Goal: Information Seeking & Learning: Check status

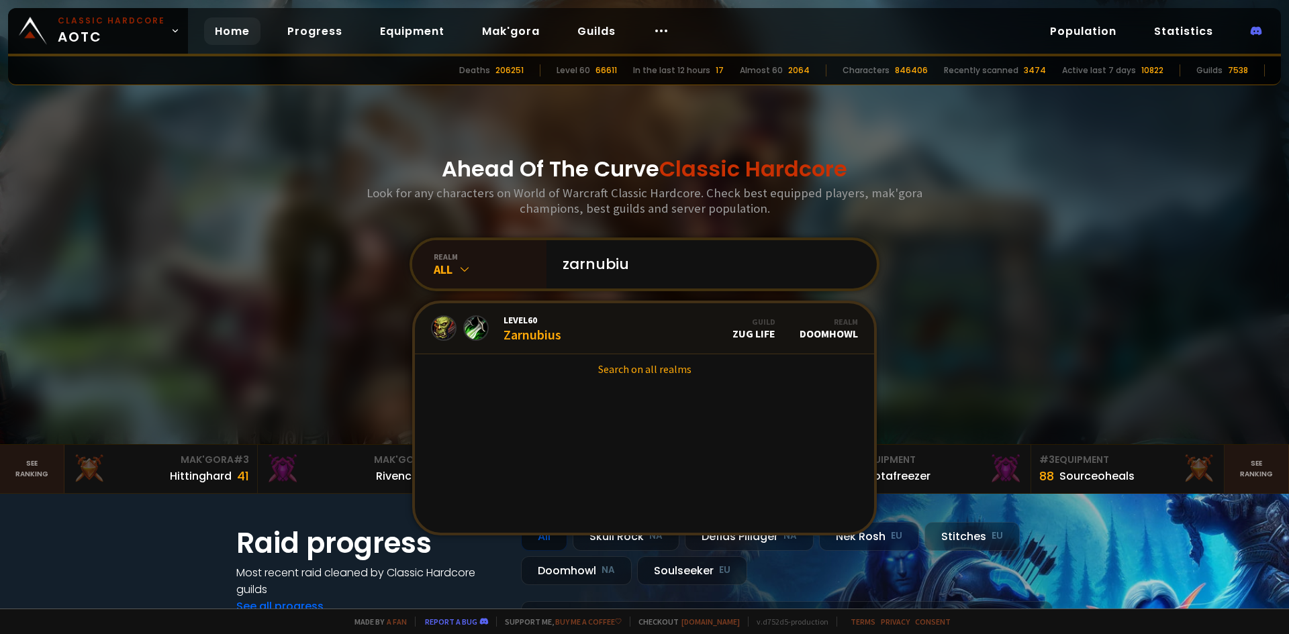
type input "zarnubius"
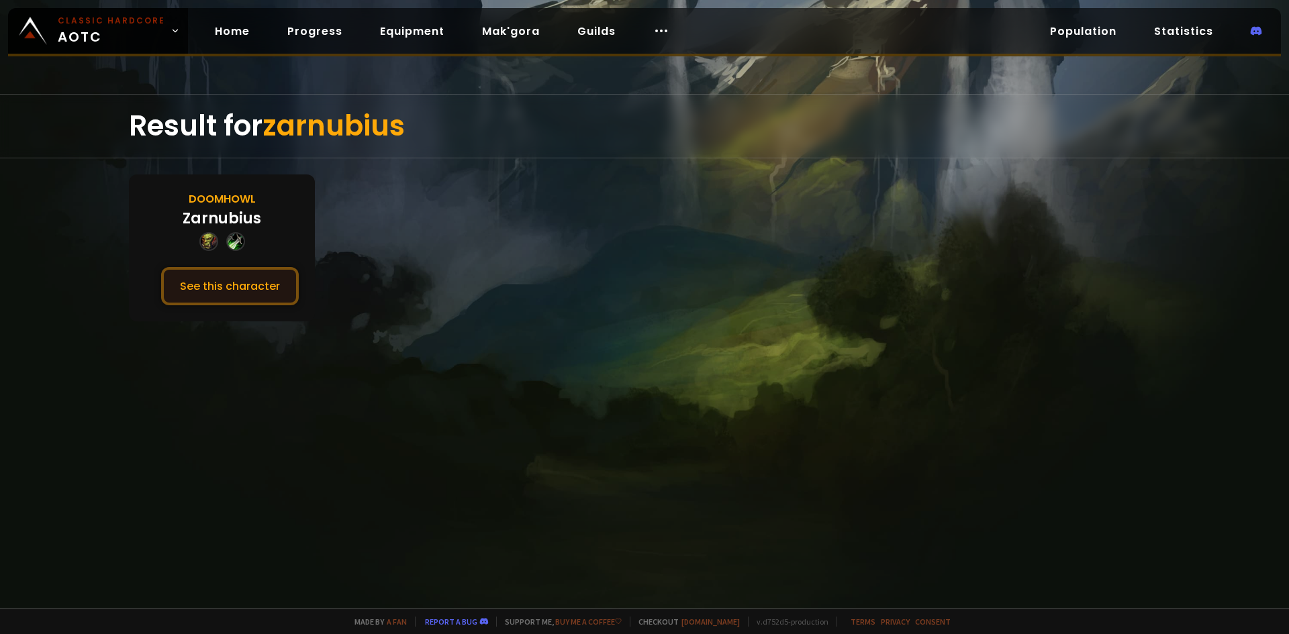
click at [213, 280] on button "See this character" at bounding box center [230, 286] width 138 height 38
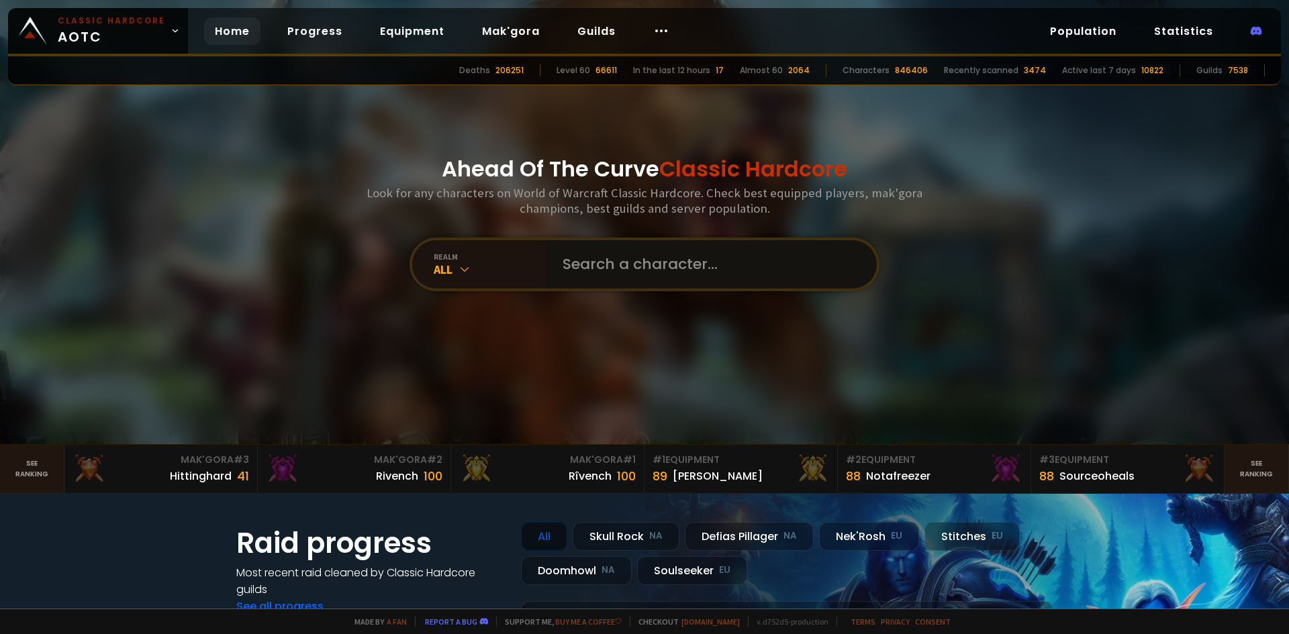
click at [597, 274] on input "text" at bounding box center [708, 264] width 306 height 48
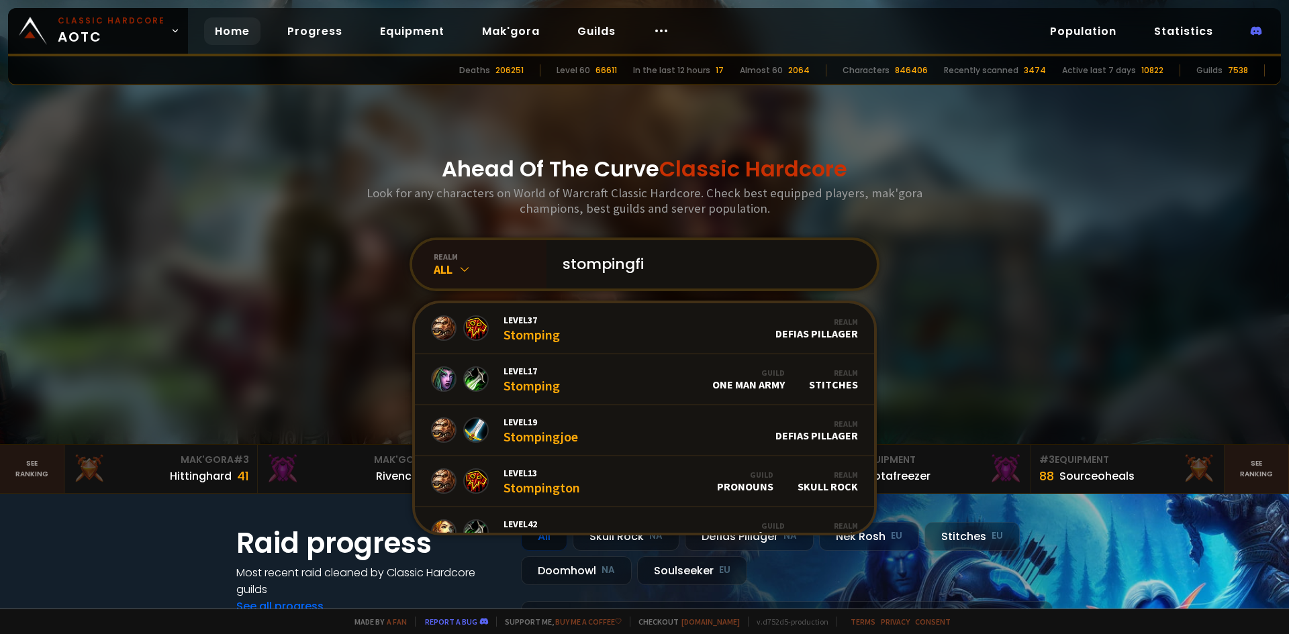
type input "stompingfit"
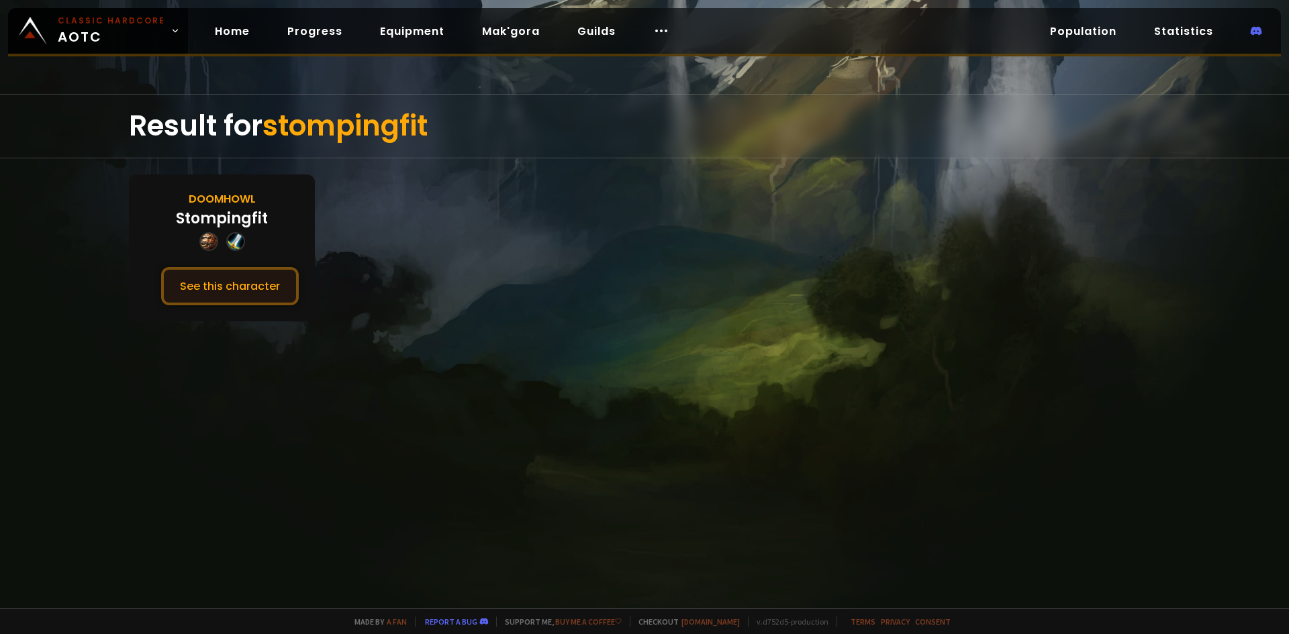
click at [191, 287] on button "See this character" at bounding box center [230, 286] width 138 height 38
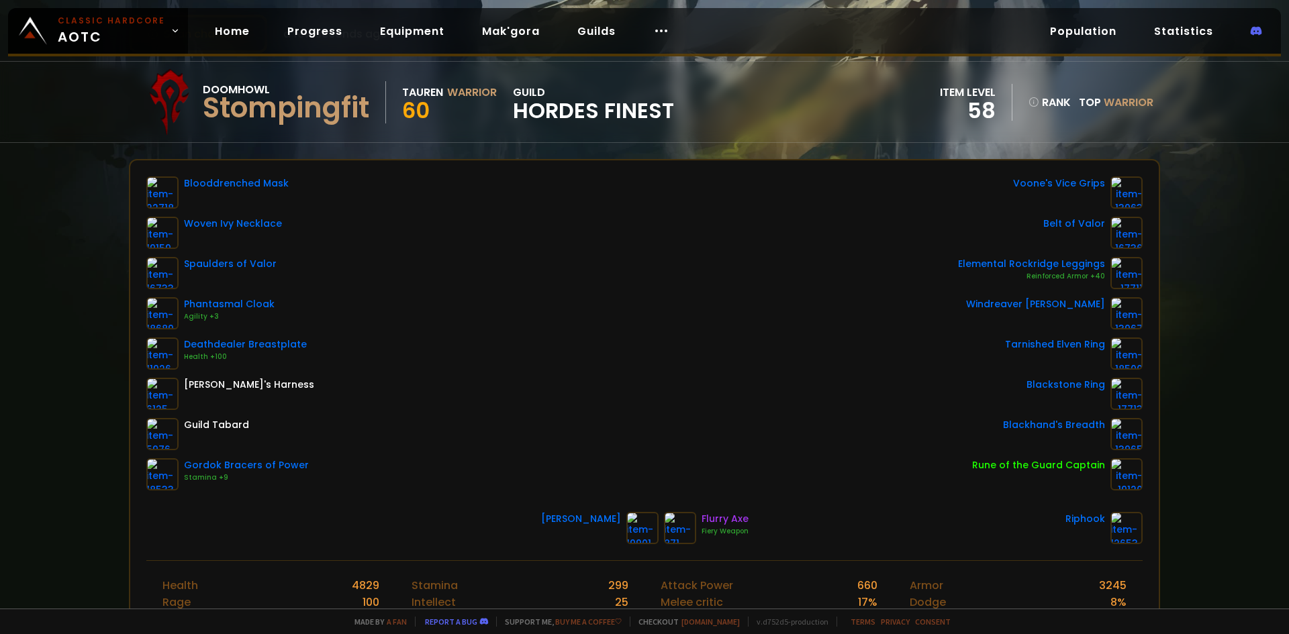
scroll to position [134, 0]
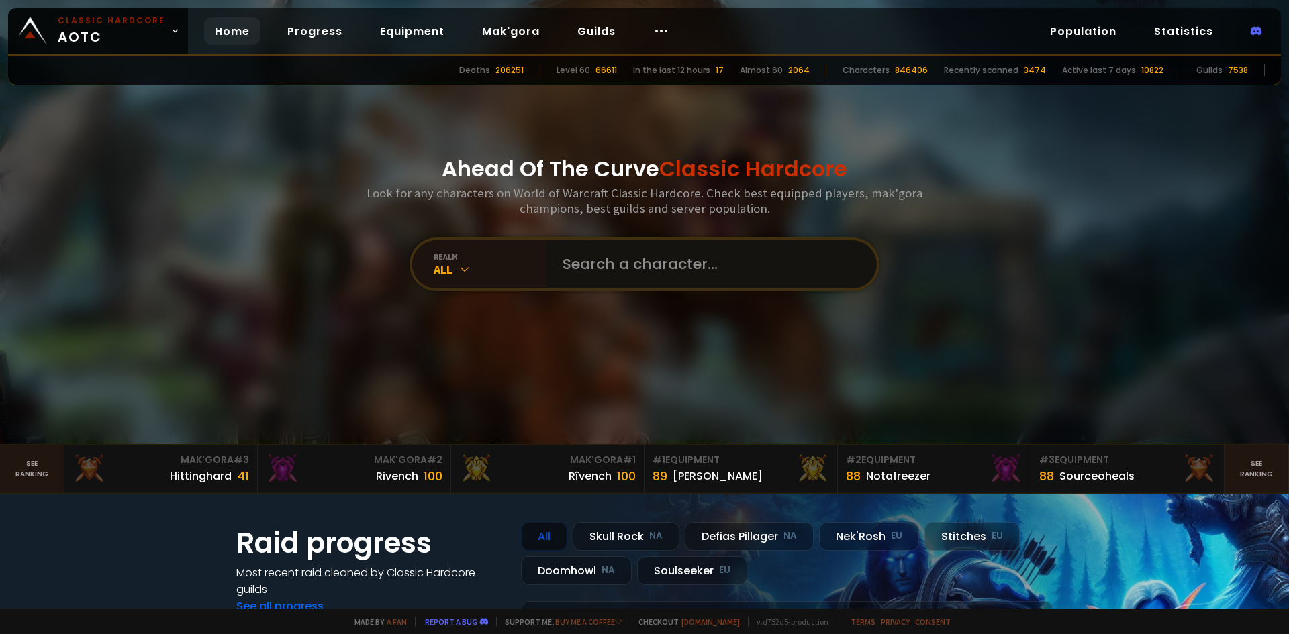
click at [584, 266] on input "text" at bounding box center [708, 264] width 306 height 48
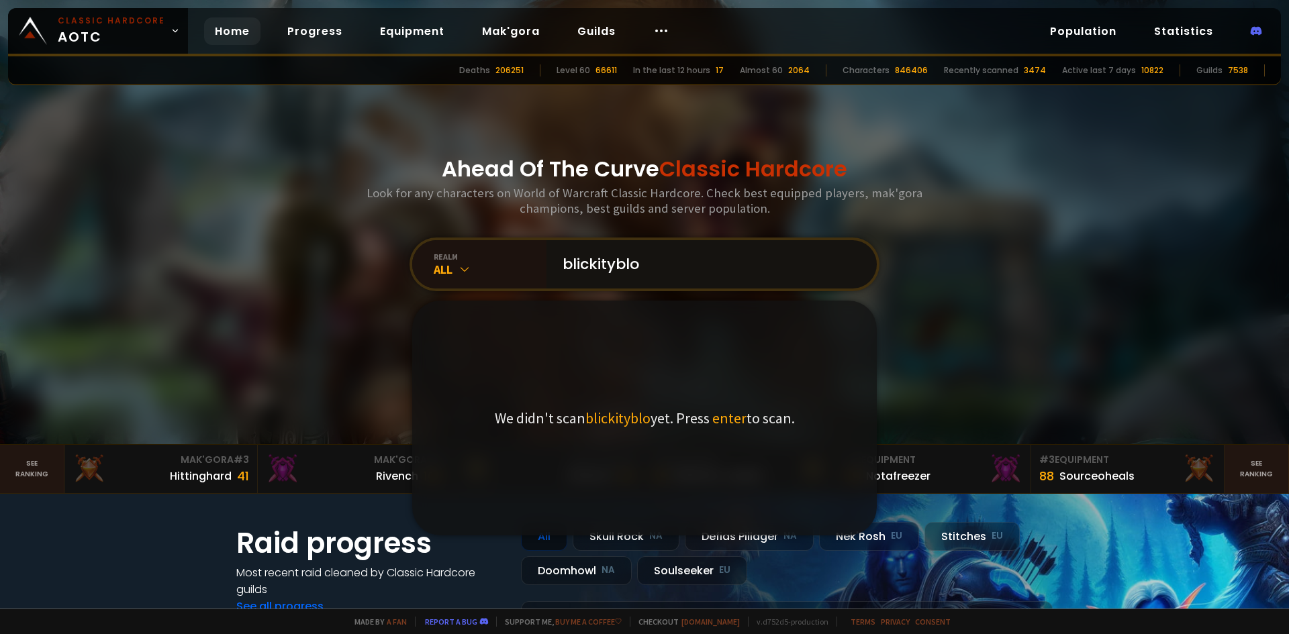
type input "blickityblop"
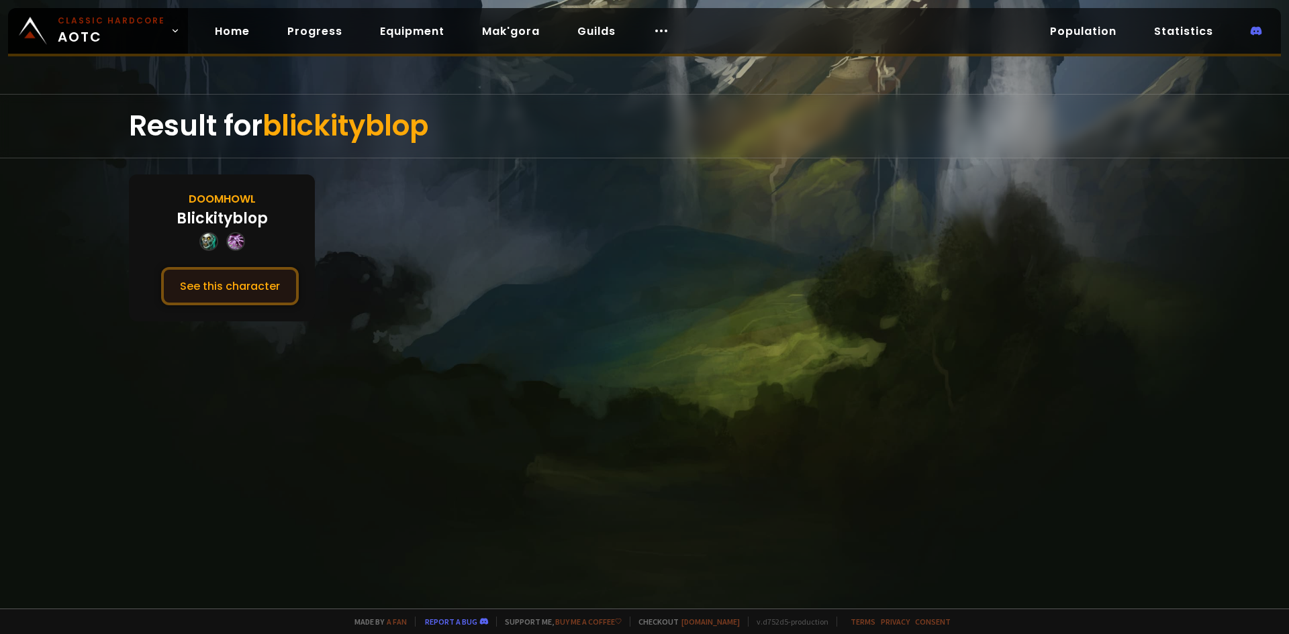
click at [252, 293] on button "See this character" at bounding box center [230, 286] width 138 height 38
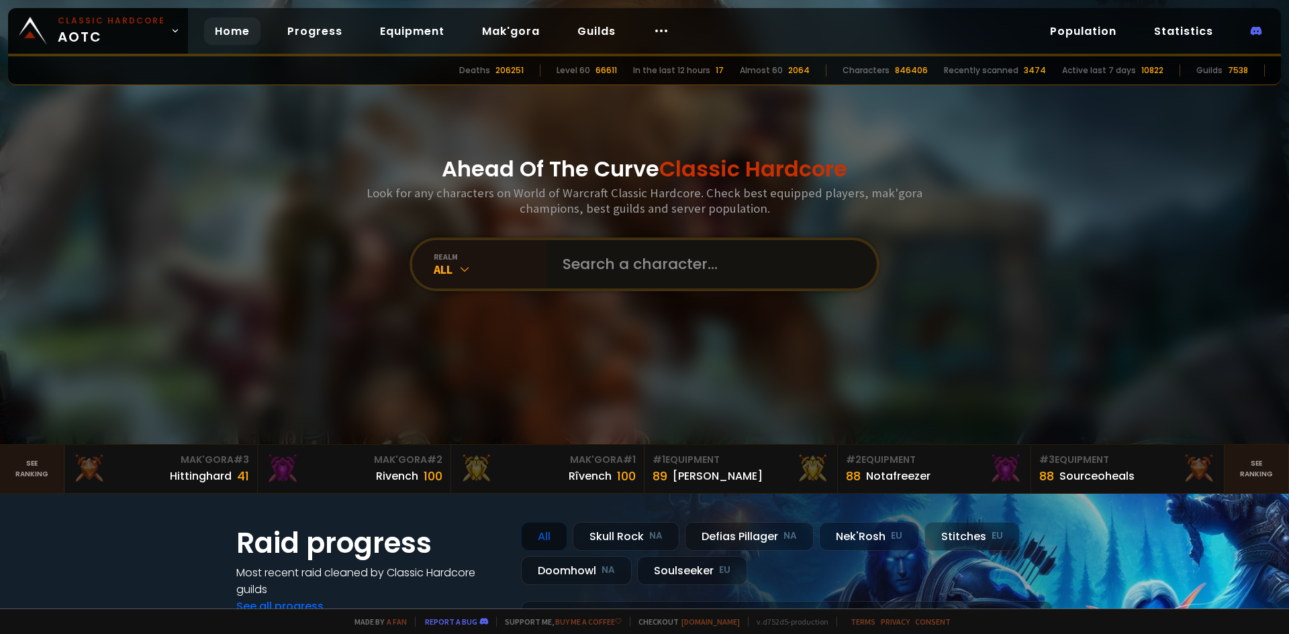
click at [611, 269] on input "text" at bounding box center [708, 264] width 306 height 48
click at [567, 269] on input "text" at bounding box center [708, 264] width 306 height 48
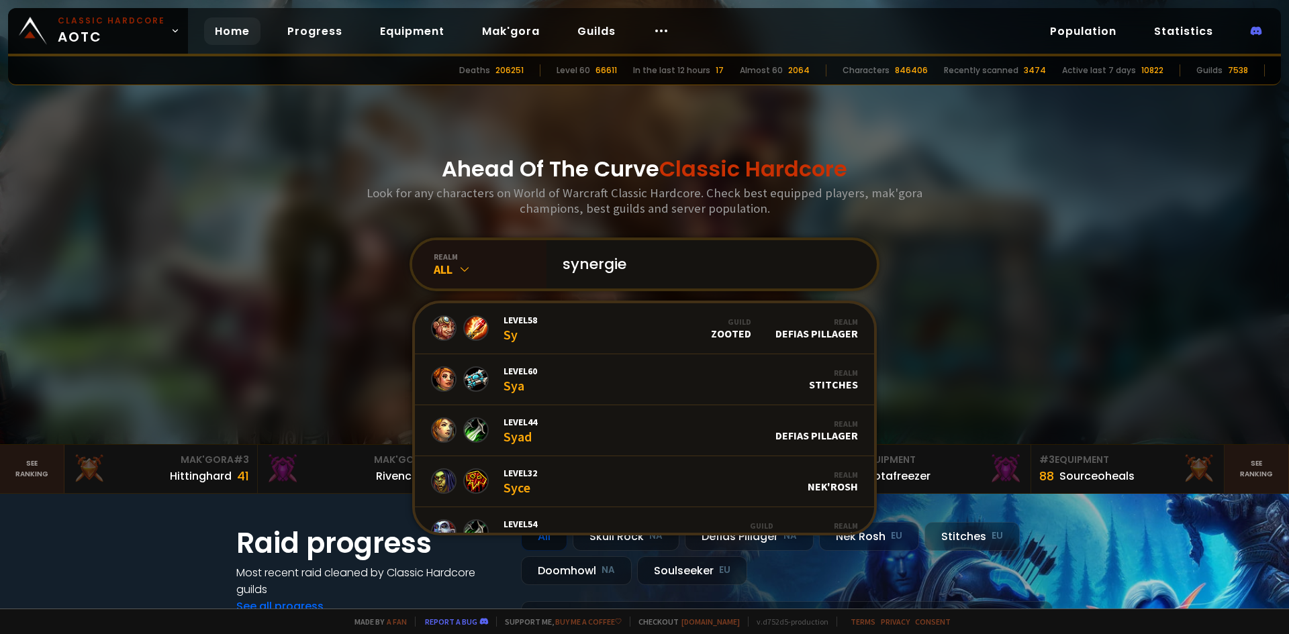
type input "synergies"
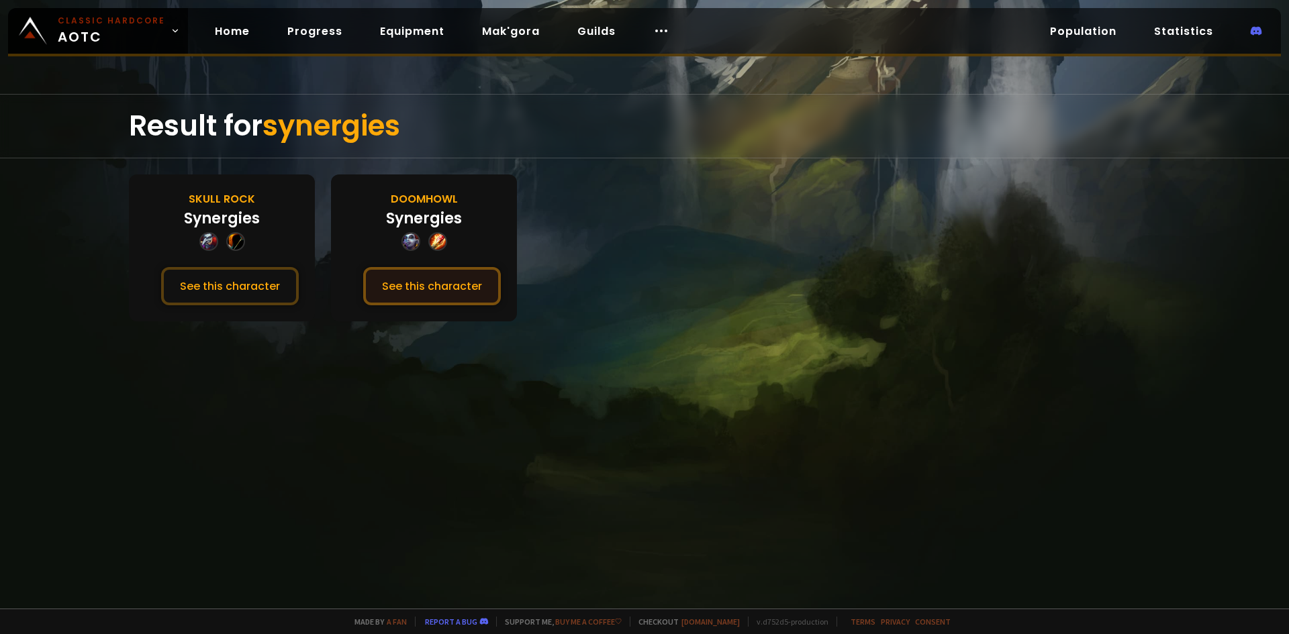
click at [449, 298] on button "See this character" at bounding box center [432, 286] width 138 height 38
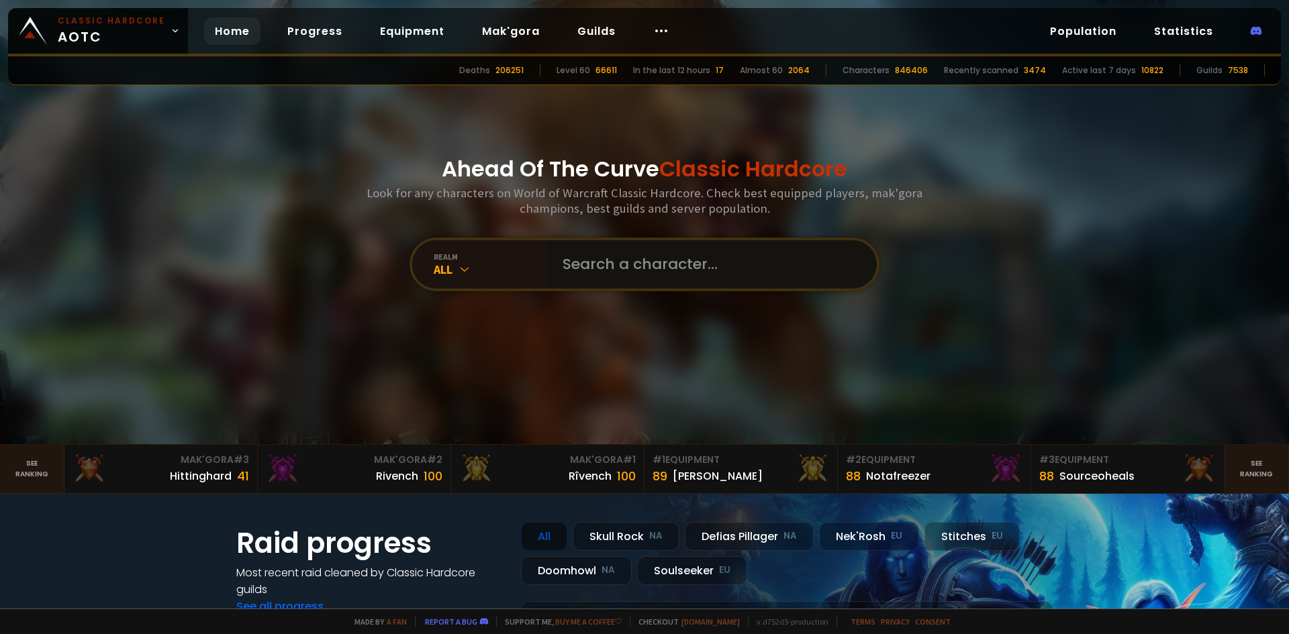
click at [663, 244] on input "text" at bounding box center [708, 264] width 306 height 48
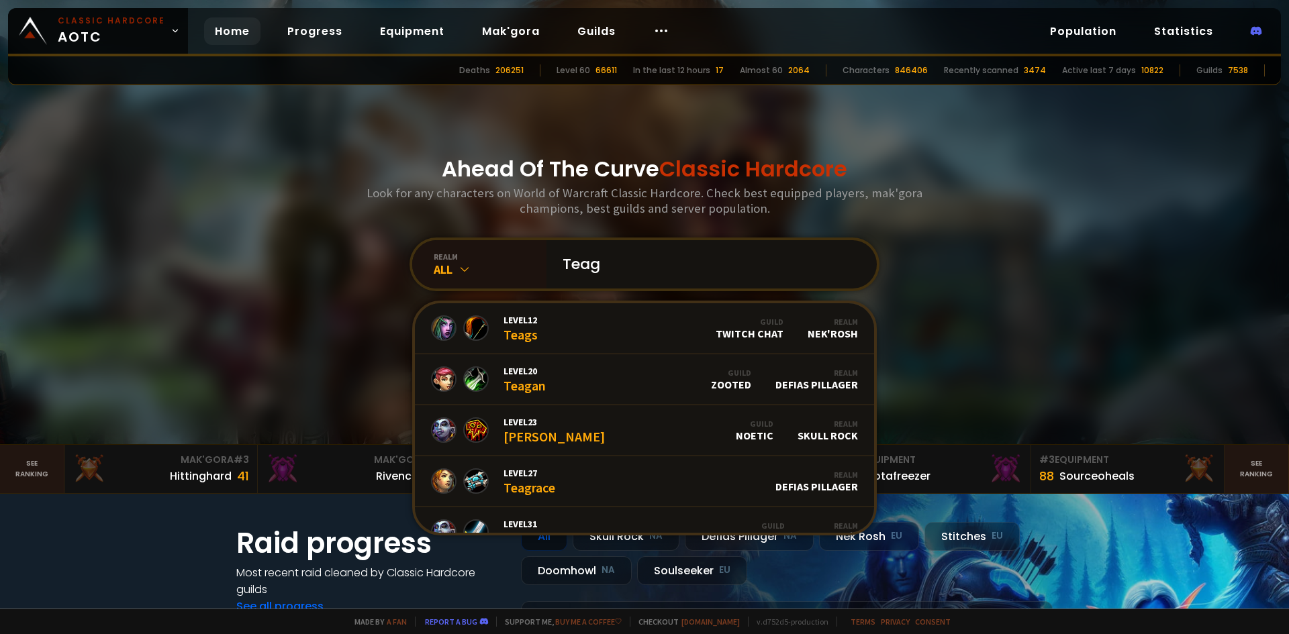
click at [633, 269] on input "Teag" at bounding box center [708, 264] width 306 height 48
type input "Teagood"
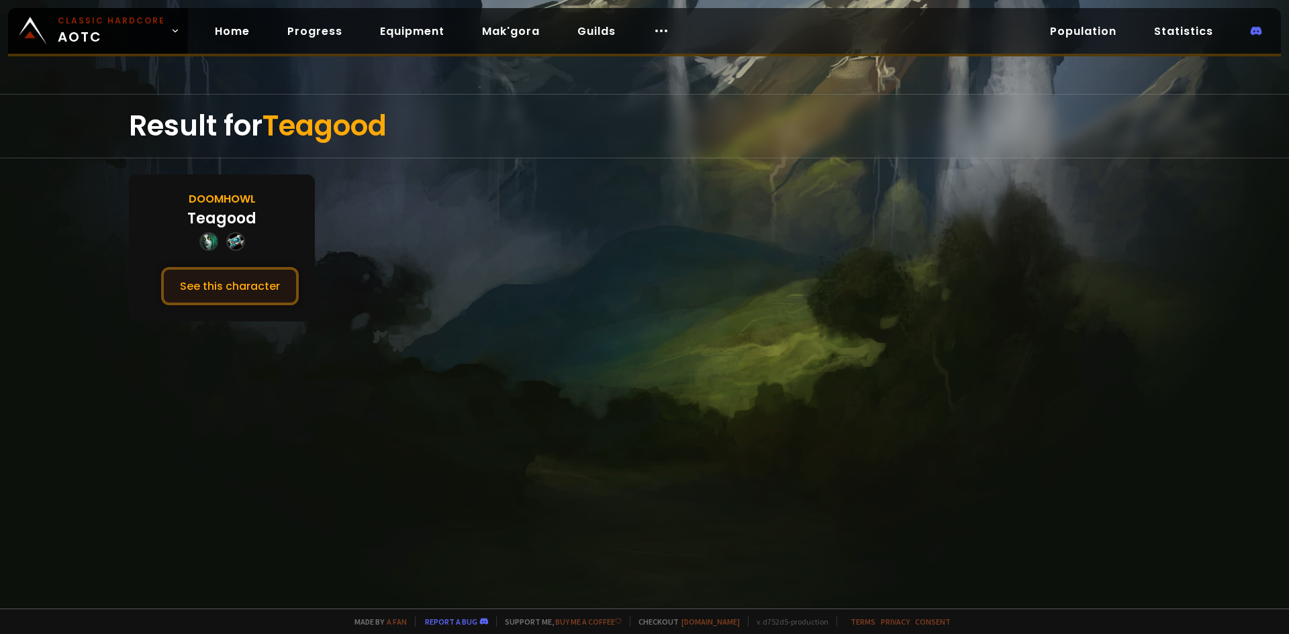
click at [258, 289] on button "See this character" at bounding box center [230, 286] width 138 height 38
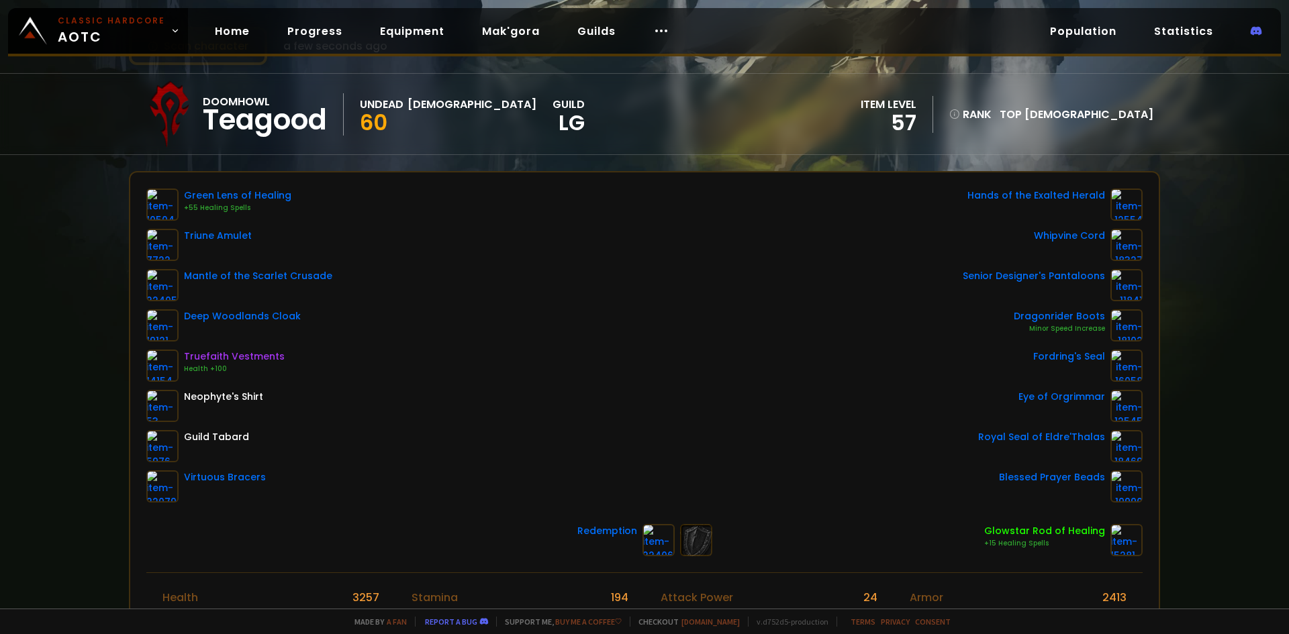
scroll to position [134, 0]
